Goal: Book appointment/travel/reservation

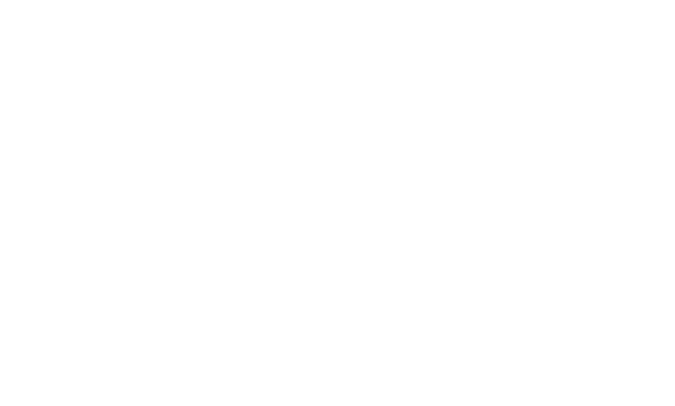
click at [101, 212] on div "Arrivo Partenza" at bounding box center [337, 228] width 648 height 33
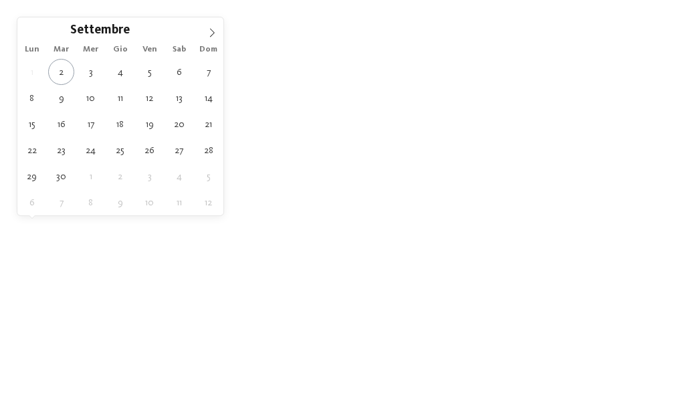
click at [104, 226] on div at bounding box center [108, 228] width 10 height 5
click at [210, 25] on span at bounding box center [212, 28] width 23 height 23
type input "****"
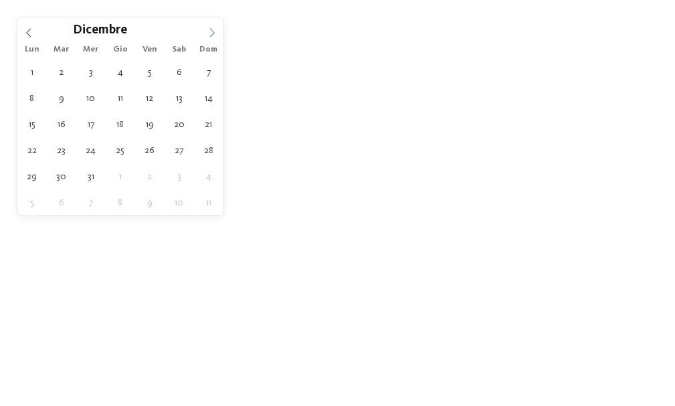
click at [210, 25] on span at bounding box center [212, 28] width 23 height 23
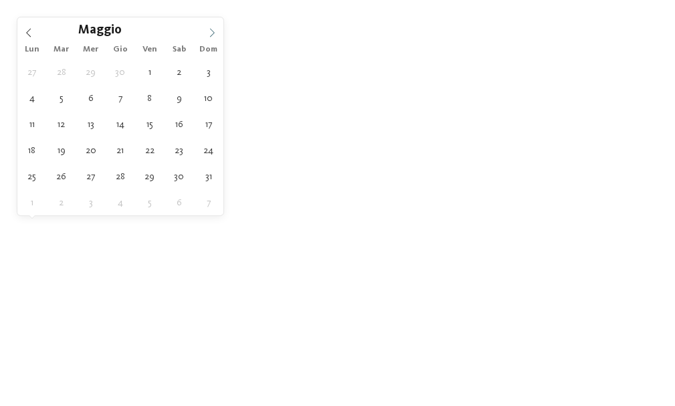
click at [210, 25] on span at bounding box center [212, 28] width 23 height 23
type div "15.06.2026"
type input "****"
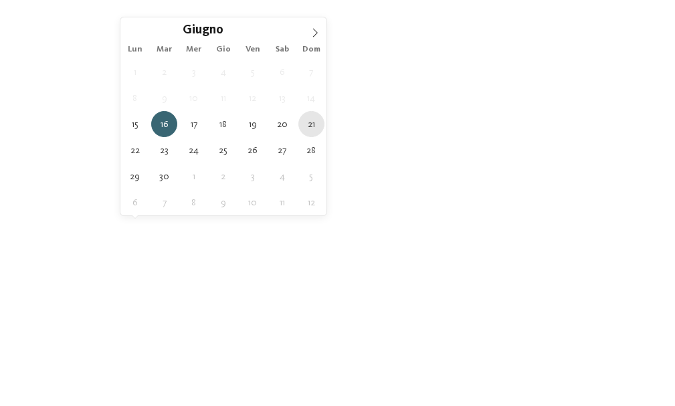
type div "21.06.2026"
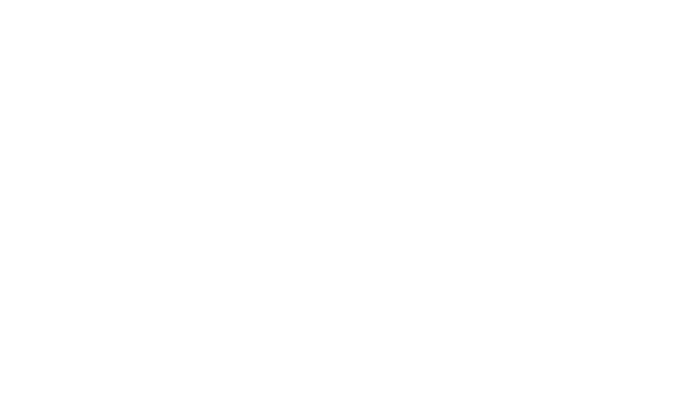
click at [293, 225] on span "Regione" at bounding box center [273, 229] width 66 height 9
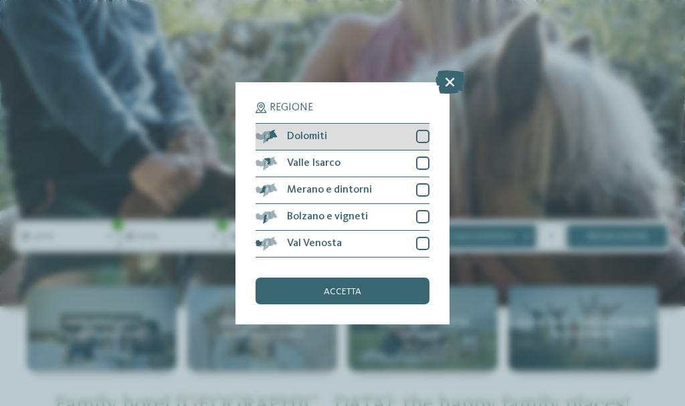
click at [418, 141] on div at bounding box center [422, 136] width 13 height 13
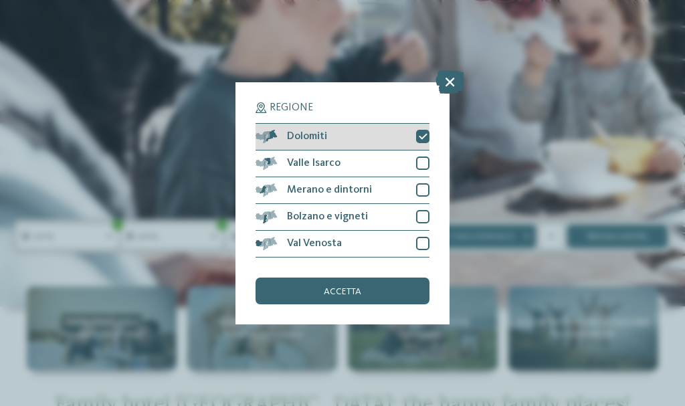
click at [422, 133] on icon at bounding box center [423, 136] width 9 height 8
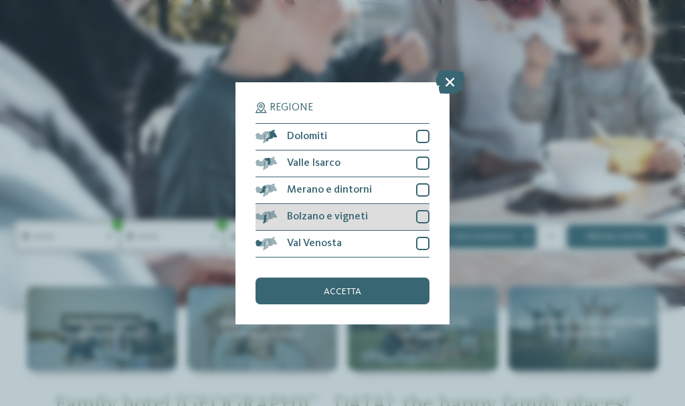
click at [418, 218] on div at bounding box center [422, 216] width 13 height 13
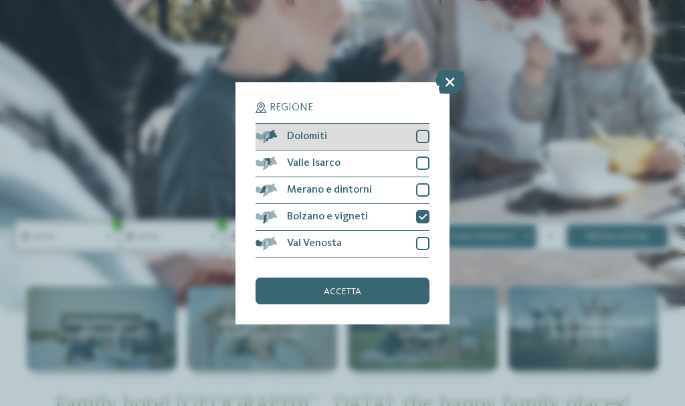
click at [421, 136] on div at bounding box center [422, 136] width 13 height 13
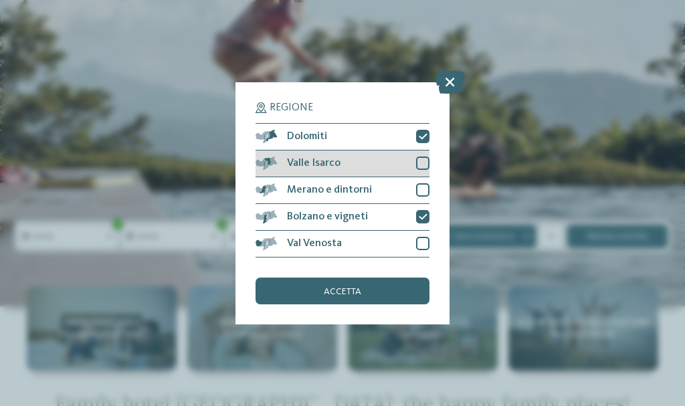
click at [424, 151] on div "Valle Isarco" at bounding box center [343, 164] width 174 height 27
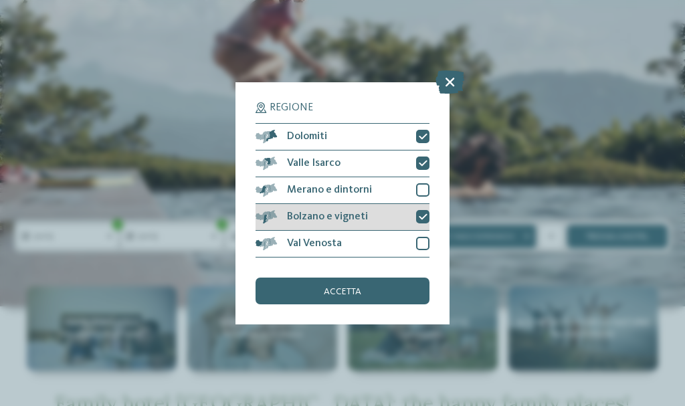
drag, startPoint x: 421, startPoint y: 185, endPoint x: 421, endPoint y: 211, distance: 26.1
click at [421, 187] on div at bounding box center [422, 189] width 13 height 13
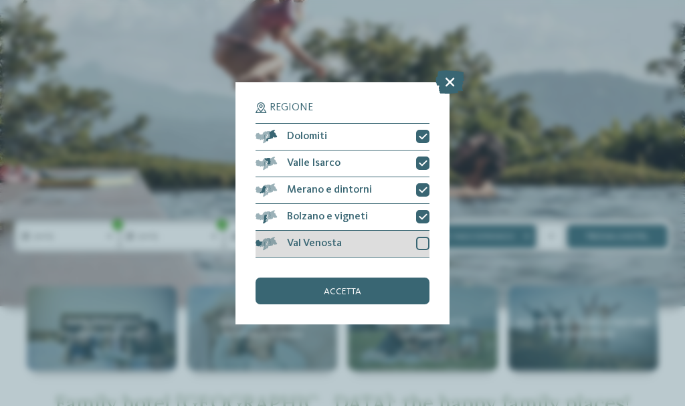
click at [428, 238] on div at bounding box center [422, 243] width 13 height 13
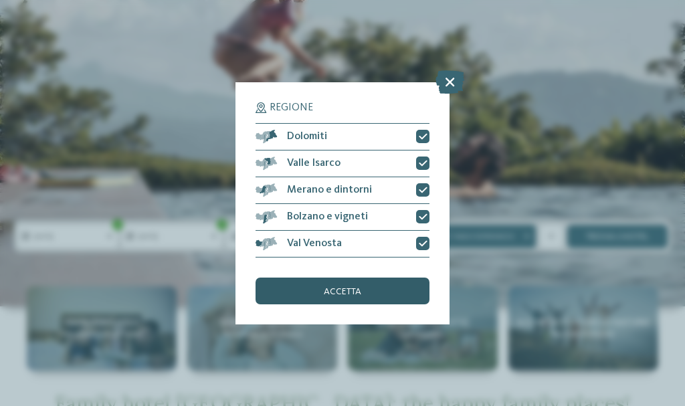
click at [377, 286] on div "accetta" at bounding box center [343, 291] width 174 height 27
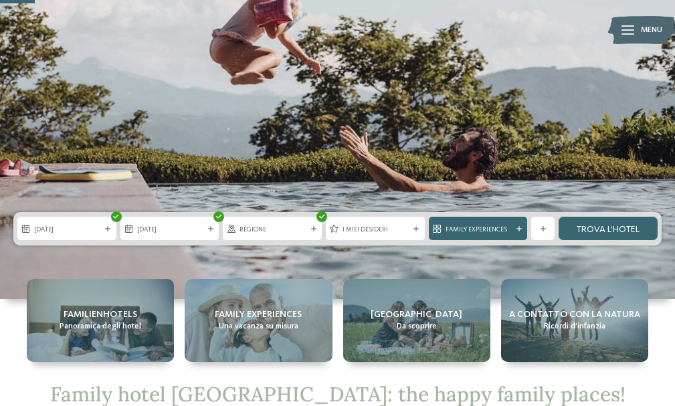
click at [609, 235] on link "trova l’hotel" at bounding box center [608, 228] width 99 height 23
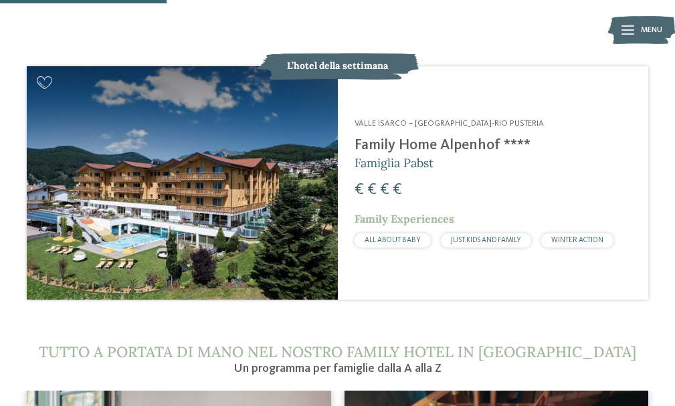
scroll to position [1338, 0]
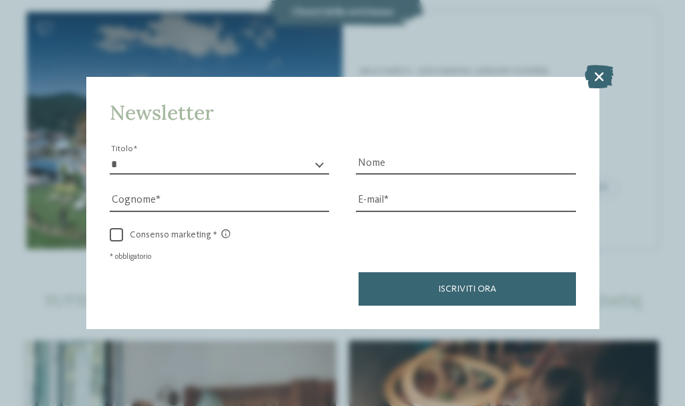
drag, startPoint x: 595, startPoint y: 76, endPoint x: 582, endPoint y: 106, distance: 33.3
click at [595, 76] on icon at bounding box center [599, 76] width 29 height 23
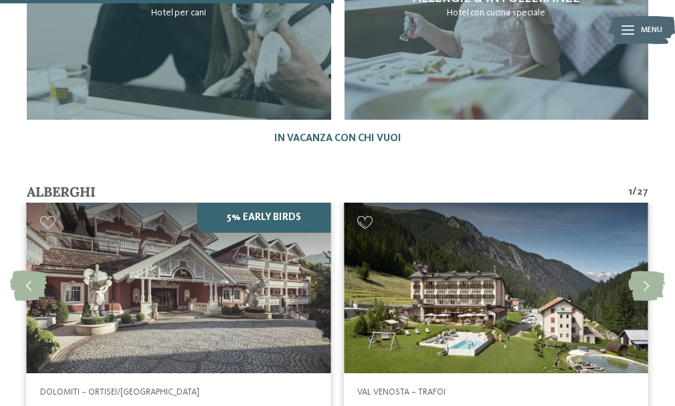
scroll to position [2944, 0]
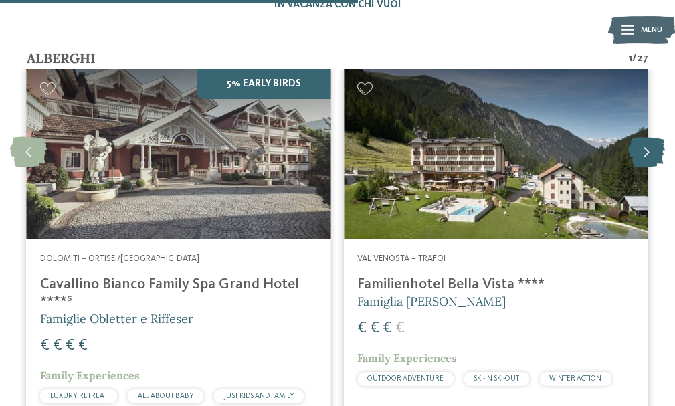
click at [653, 156] on icon at bounding box center [646, 152] width 37 height 30
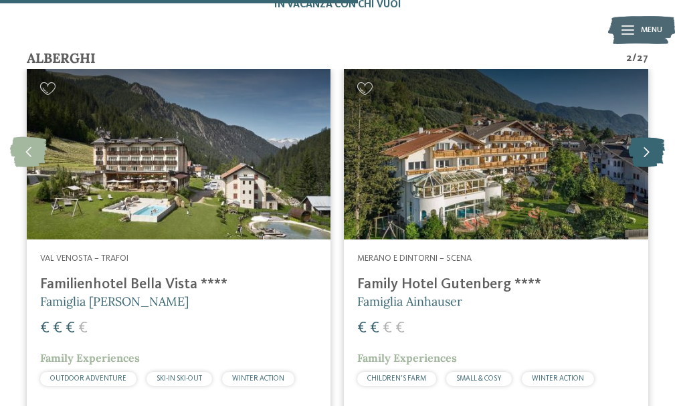
click at [653, 156] on icon at bounding box center [646, 152] width 37 height 30
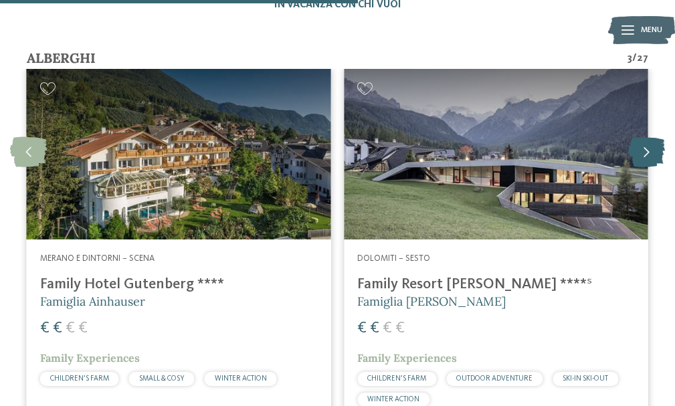
click at [653, 156] on icon at bounding box center [646, 152] width 37 height 30
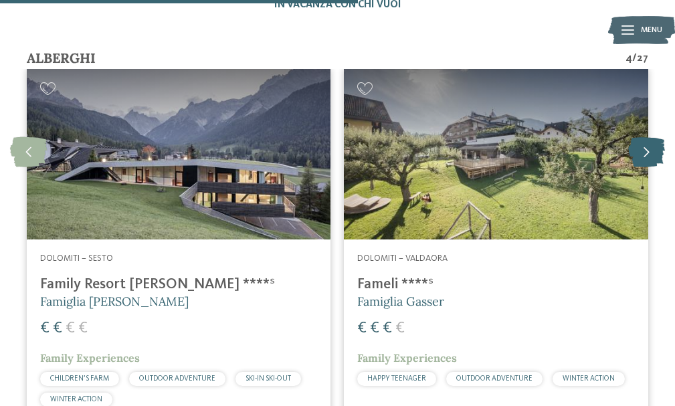
click at [652, 157] on icon at bounding box center [646, 152] width 37 height 30
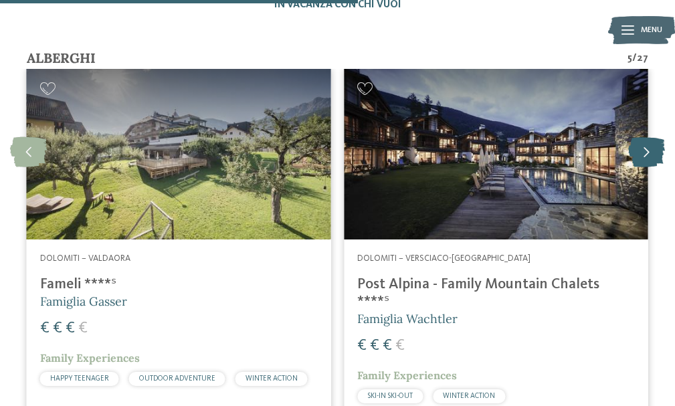
click at [652, 157] on icon at bounding box center [646, 152] width 37 height 30
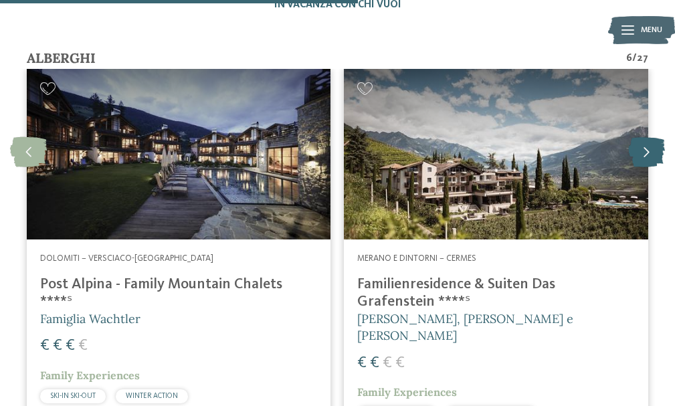
click at [652, 157] on icon at bounding box center [646, 152] width 37 height 30
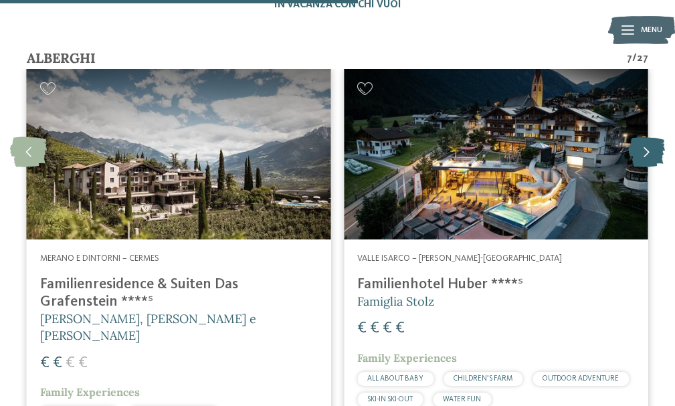
click at [652, 157] on icon at bounding box center [646, 152] width 37 height 30
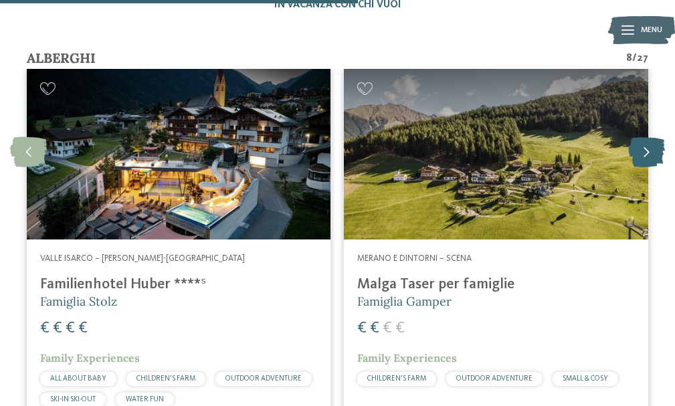
click at [652, 157] on icon at bounding box center [646, 152] width 37 height 30
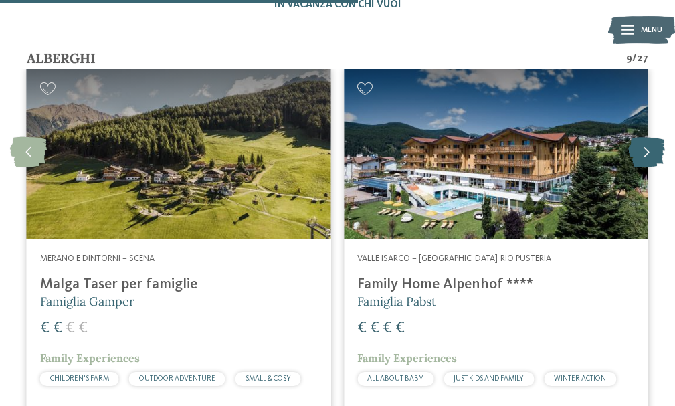
click at [652, 157] on icon at bounding box center [646, 152] width 37 height 30
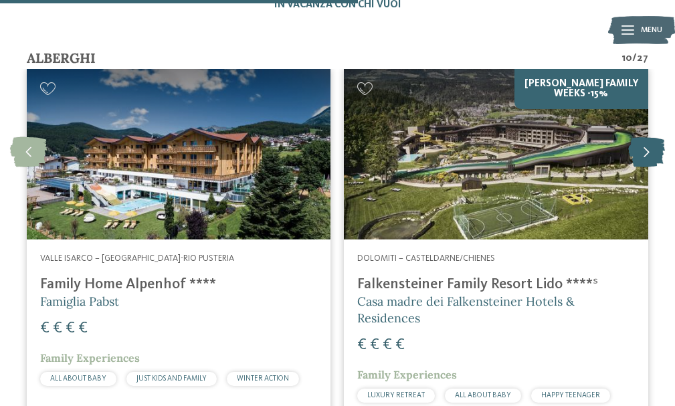
click at [652, 157] on icon at bounding box center [646, 152] width 37 height 30
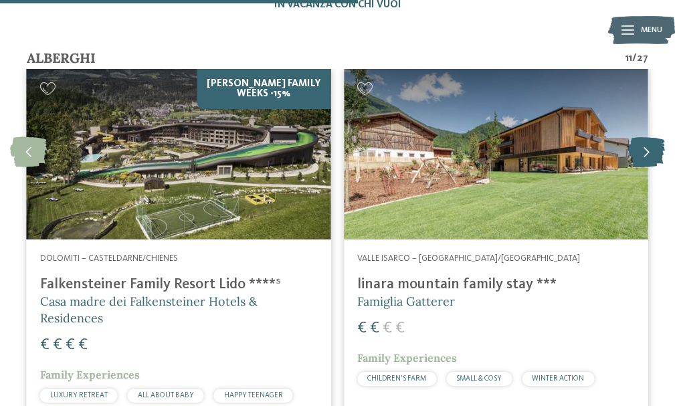
click at [652, 157] on icon at bounding box center [646, 152] width 37 height 30
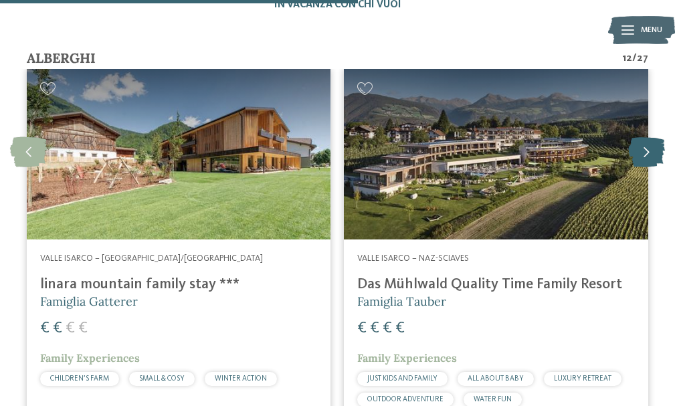
click at [652, 157] on icon at bounding box center [646, 152] width 37 height 30
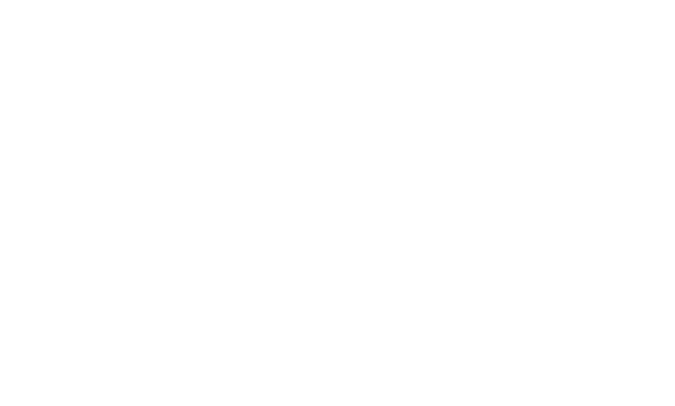
scroll to position [476, 0]
click at [102, 260] on span "ALL ABOUT BABY" at bounding box center [78, 257] width 56 height 7
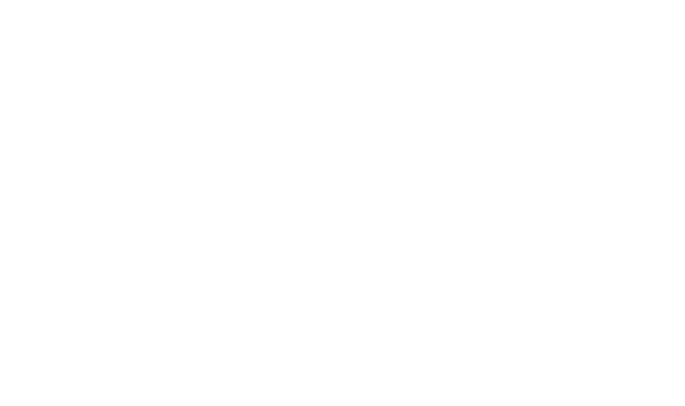
scroll to position [2543, 0]
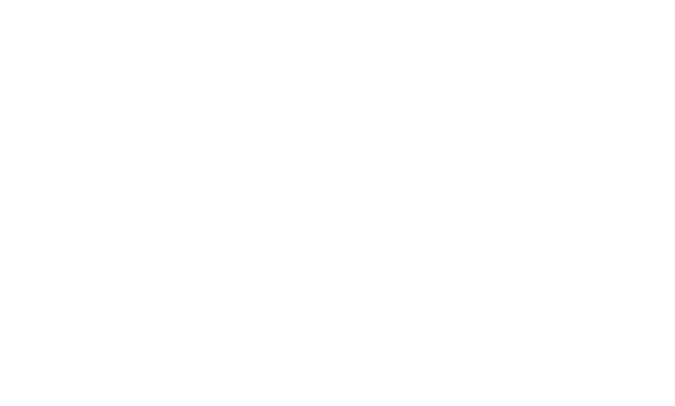
click at [373, 198] on link "Scopri di più" at bounding box center [387, 202] width 66 height 10
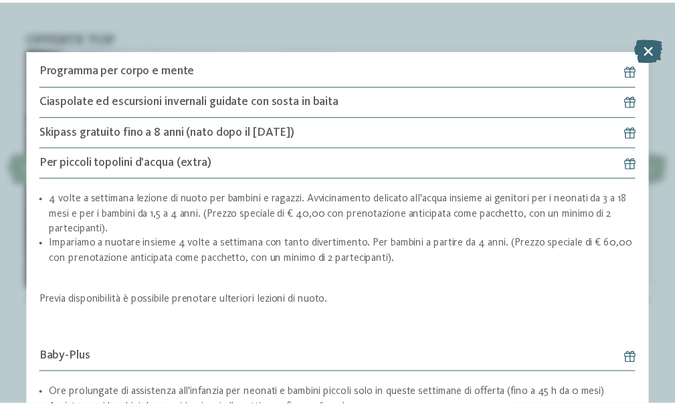
scroll to position [2379, 0]
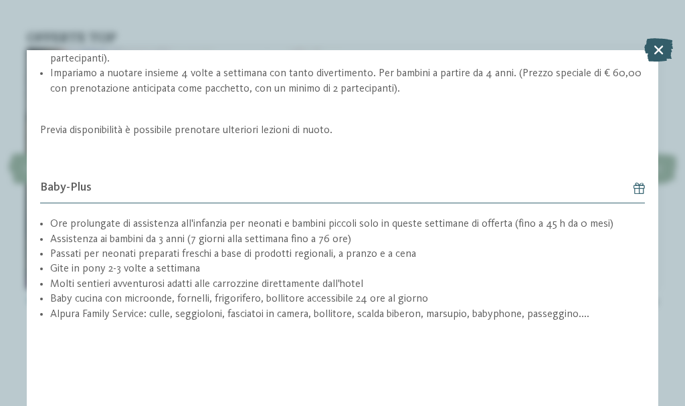
click at [664, 54] on icon at bounding box center [658, 49] width 29 height 23
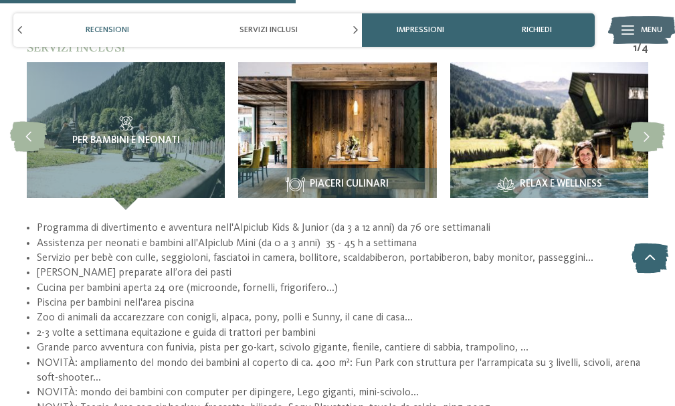
scroll to position [1940, 0]
